Goal: Task Accomplishment & Management: Manage account settings

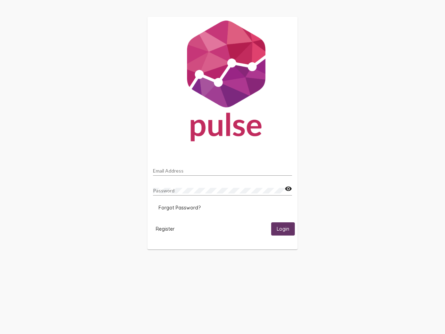
click at [223, 169] on input "Email Address" at bounding box center [222, 171] width 139 height 6
click at [288, 189] on mat-icon "visibility" at bounding box center [288, 189] width 7 height 8
click at [179, 208] on span "Forgot Password?" at bounding box center [180, 208] width 42 height 6
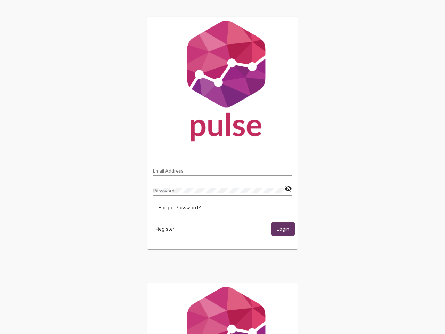
click at [165, 229] on span "Register" at bounding box center [165, 229] width 19 height 6
